Goal: Task Accomplishment & Management: Manage account settings

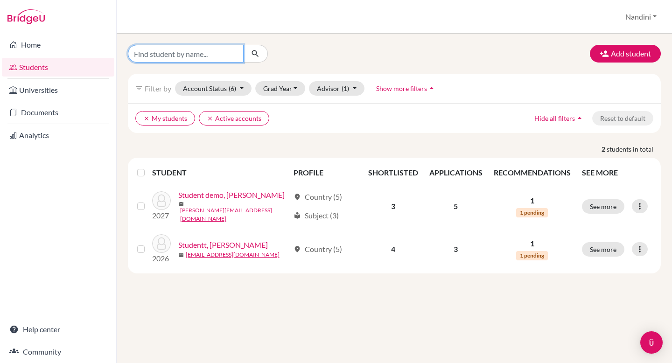
click at [182, 55] on input "Find student by name..." at bounding box center [186, 54] width 116 height 18
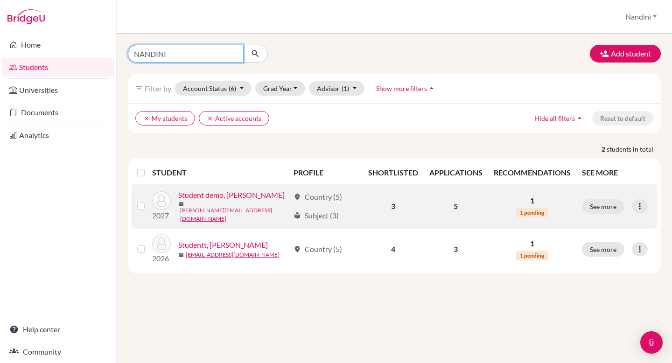
type input "NANDINI"
click at [243, 196] on link "Student demo, Nandini" at bounding box center [231, 195] width 106 height 11
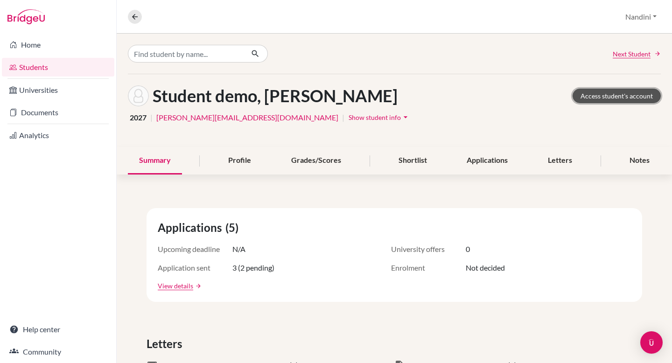
click at [630, 94] on link "Access student's account" at bounding box center [617, 96] width 88 height 14
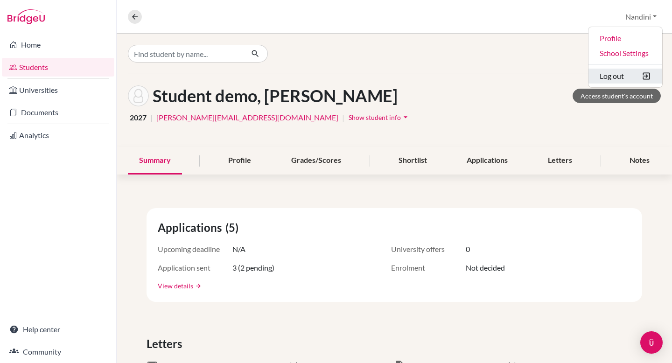
click at [609, 77] on button "Log out" at bounding box center [626, 76] width 74 height 15
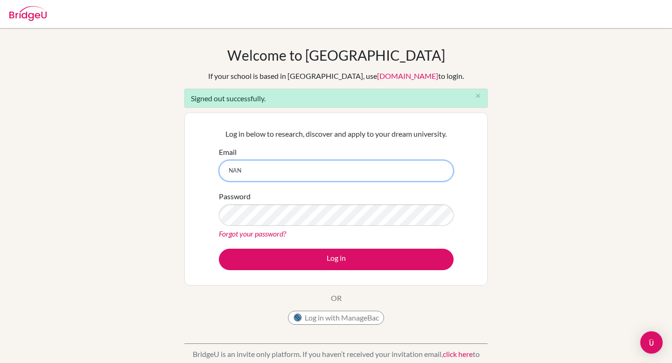
type input "[PERSON_NAME][EMAIL_ADDRESS][DOMAIN_NAME]"
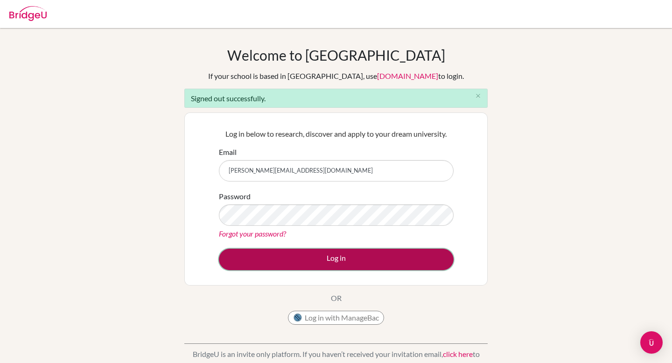
click at [337, 259] on button "Log in" at bounding box center [336, 259] width 235 height 21
